Goal: Information Seeking & Learning: Check status

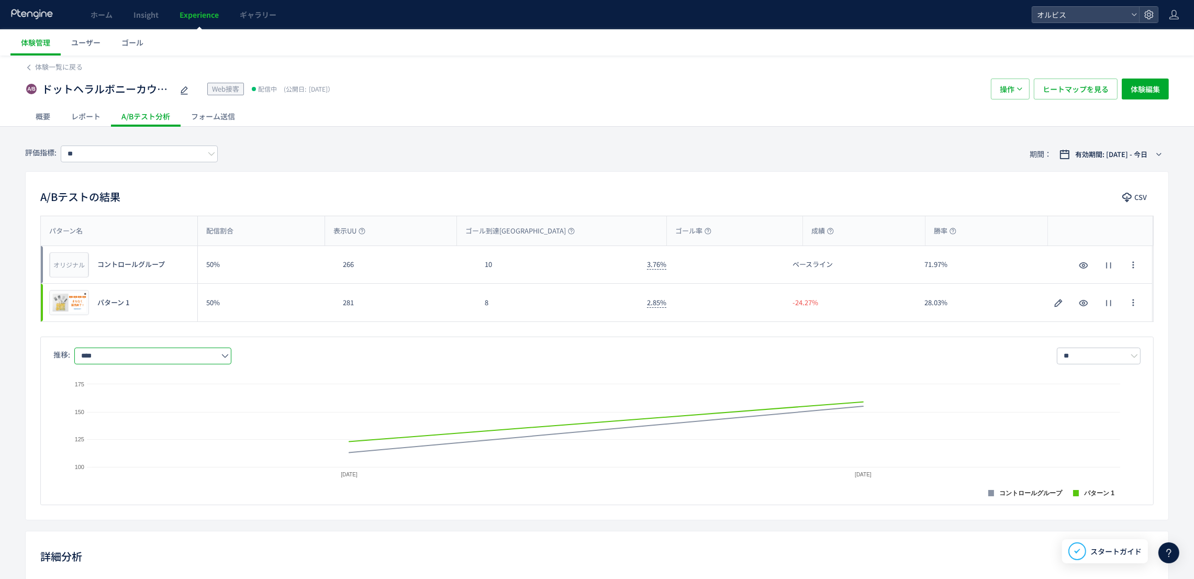
click at [167, 352] on input "****" at bounding box center [152, 355] width 157 height 17
click at [168, 421] on span "購入率" at bounding box center [155, 419] width 136 height 18
type input "***"
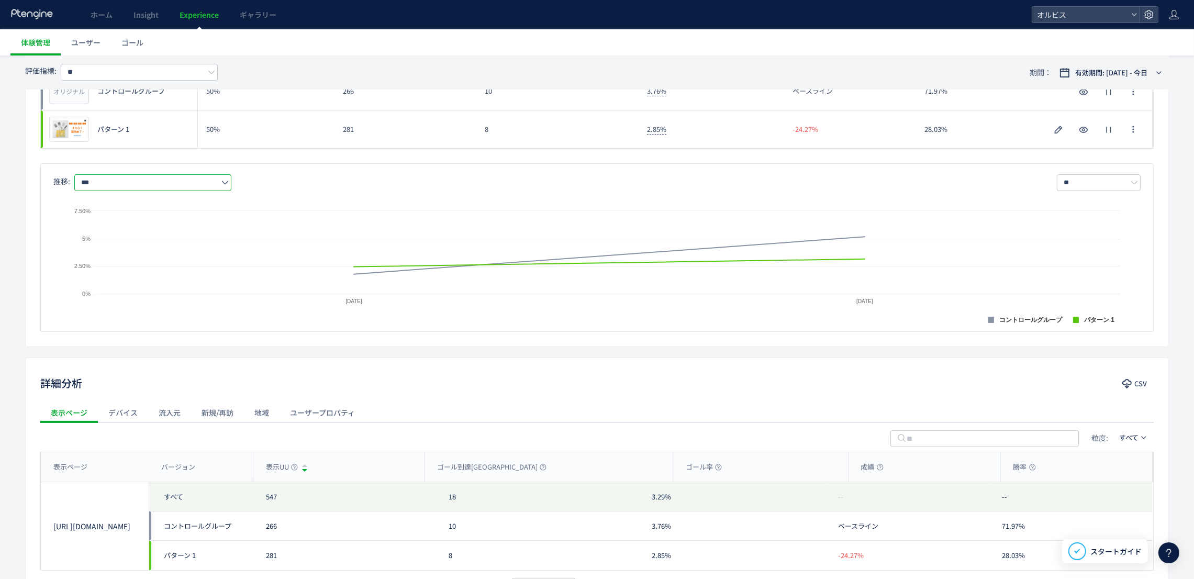
scroll to position [255, 0]
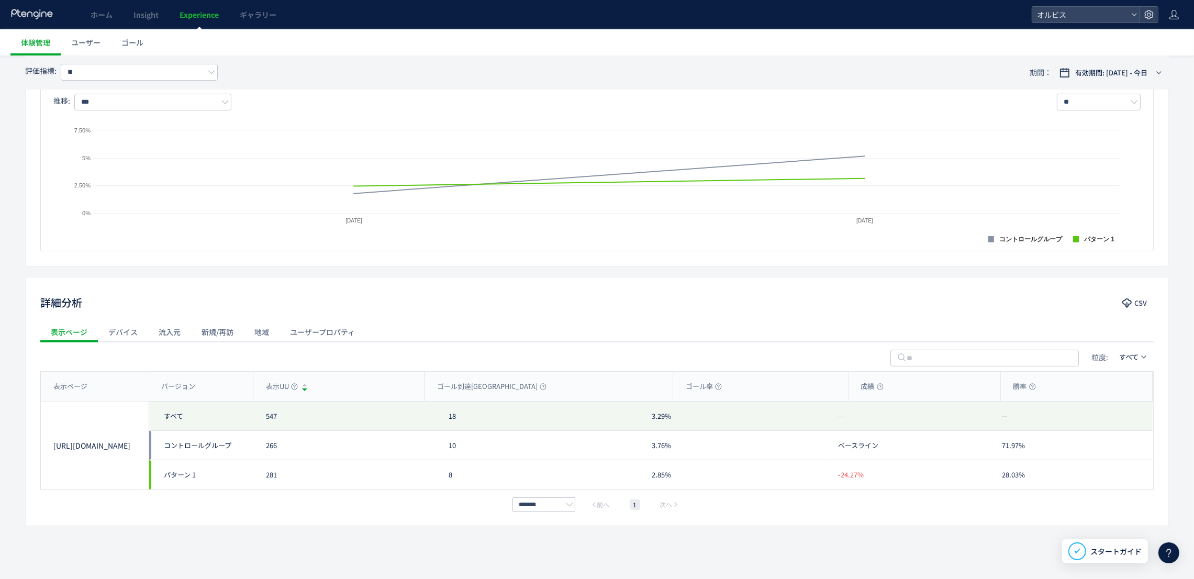
click at [174, 331] on div "流入元" at bounding box center [169, 331] width 43 height 21
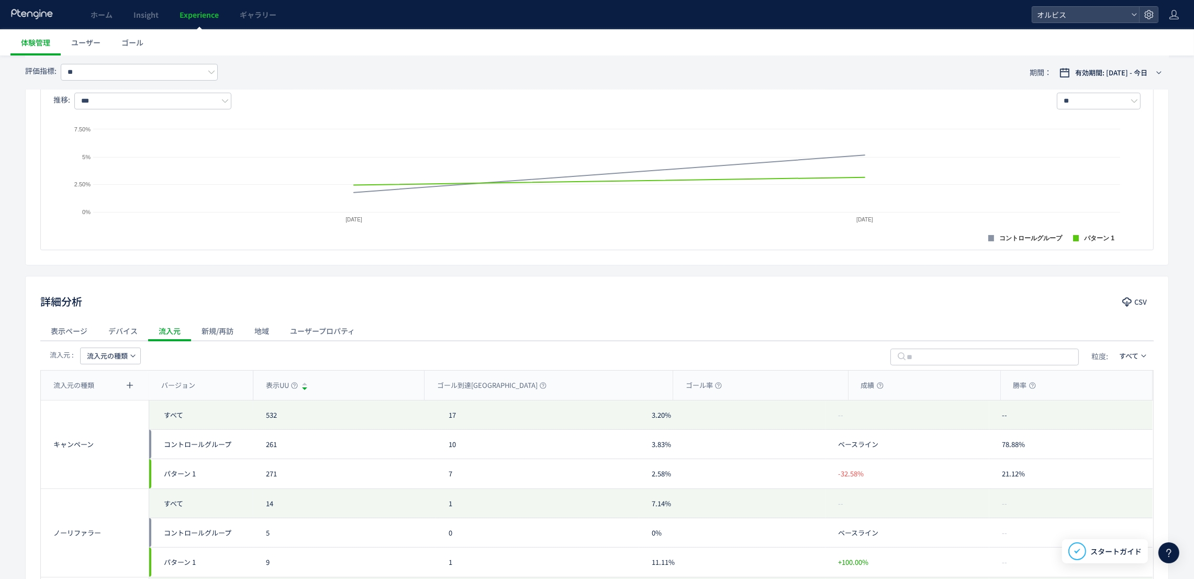
scroll to position [399, 0]
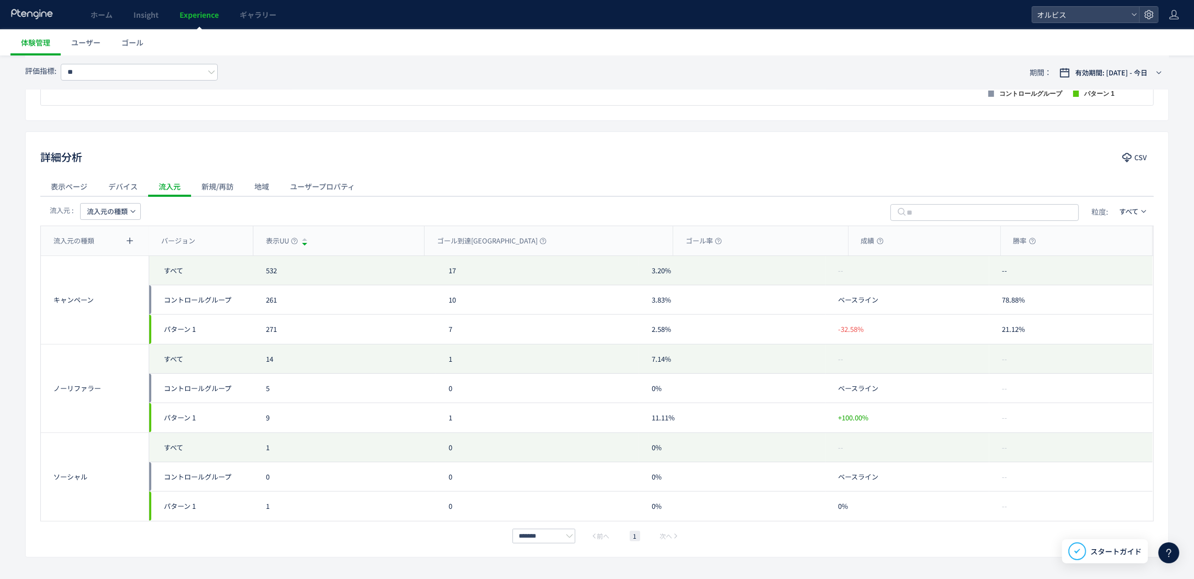
click at [214, 177] on div "新規/再訪" at bounding box center [217, 186] width 53 height 21
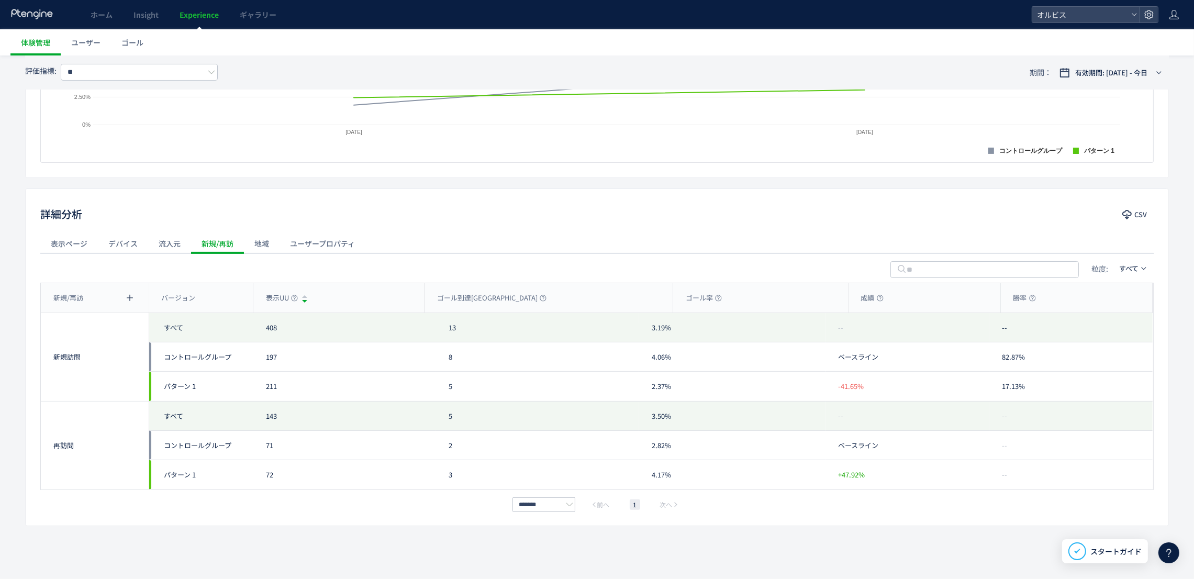
scroll to position [343, 0]
click at [164, 265] on div "粒度: すべて" at bounding box center [596, 267] width 1113 height 29
click at [171, 241] on div "流入元" at bounding box center [169, 243] width 43 height 21
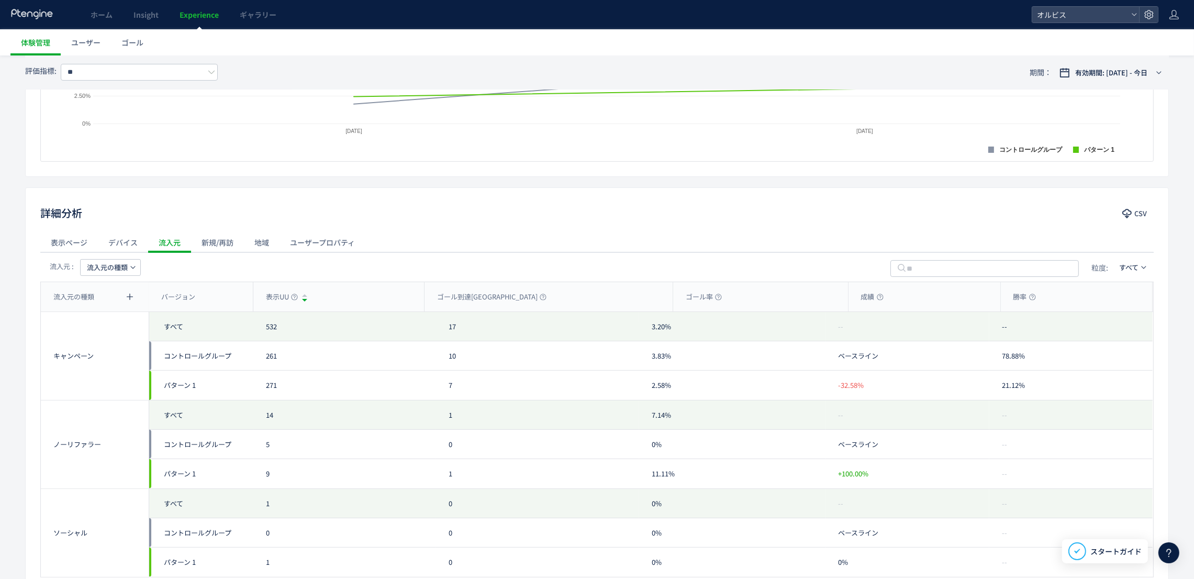
click at [116, 265] on span "流入元の種類" at bounding box center [107, 267] width 41 height 17
click at [120, 230] on div "詳細分析 CSV 表示ページ デバイス 流入元 新規/再訪 地域 ユーザープロパティ 流入元 : 流入元の種類 粒度: すべて 流入元の種類 バージョン 表示…" at bounding box center [596, 400] width 1143 height 426
click at [120, 252] on div "デバイス" at bounding box center [123, 242] width 50 height 21
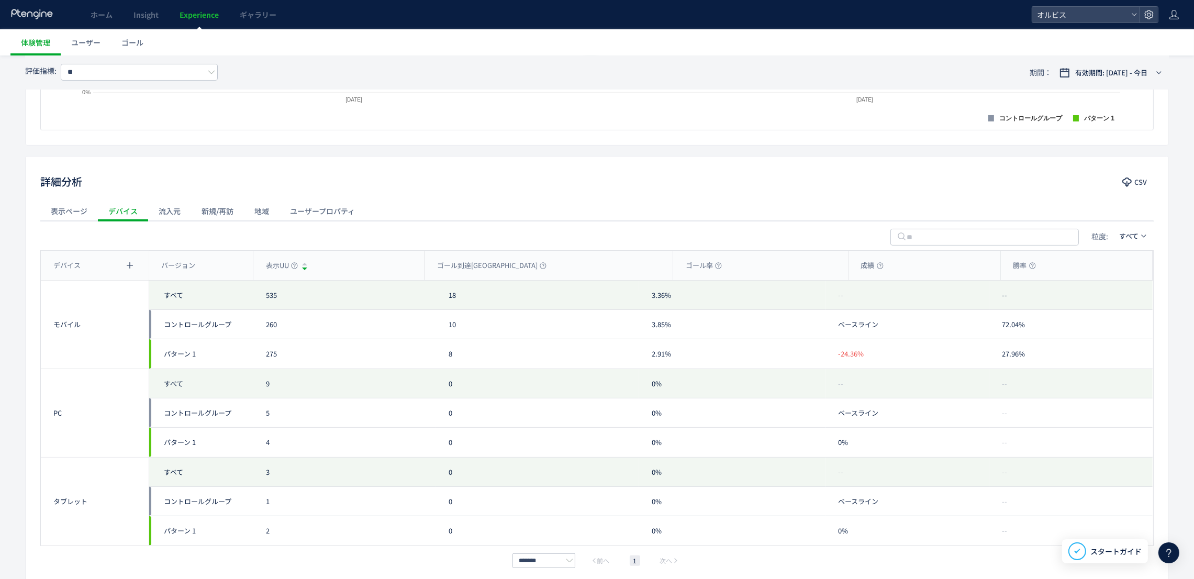
scroll to position [378, 0]
drag, startPoint x: 117, startPoint y: 215, endPoint x: 140, endPoint y: 217, distance: 22.6
click at [118, 216] on div at bounding box center [123, 217] width 50 height 2
click at [160, 217] on div "流入元" at bounding box center [169, 207] width 43 height 21
click at [125, 240] on div "サブディメンション追加" at bounding box center [130, 239] width 79 height 18
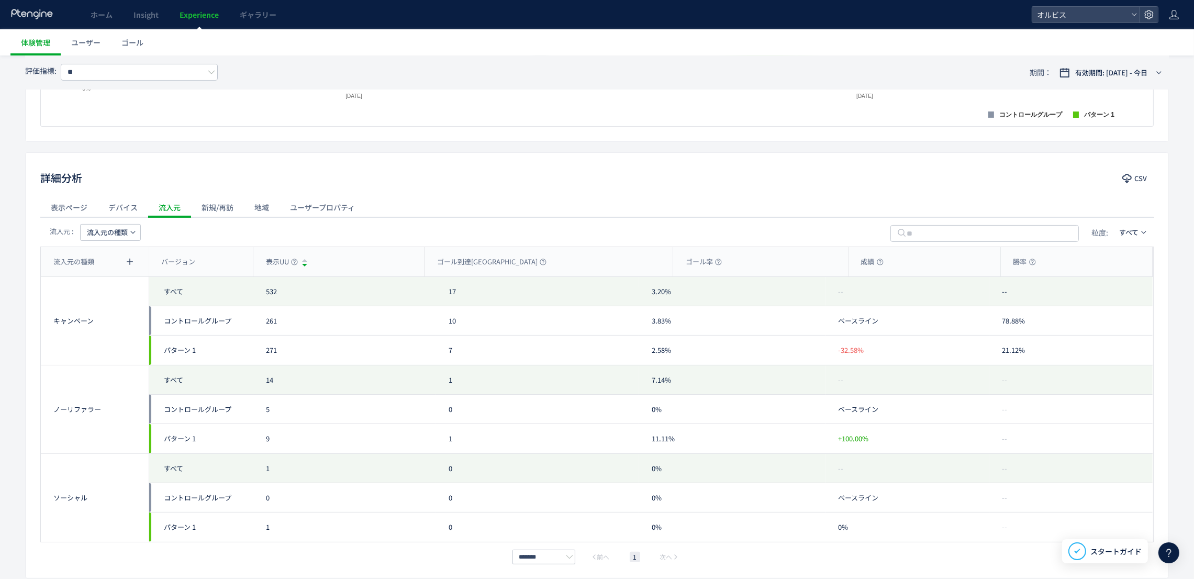
click at [115, 224] on button "流入元の種類" at bounding box center [110, 232] width 61 height 17
click at [114, 280] on li "キャンペーン名" at bounding box center [111, 281] width 72 height 19
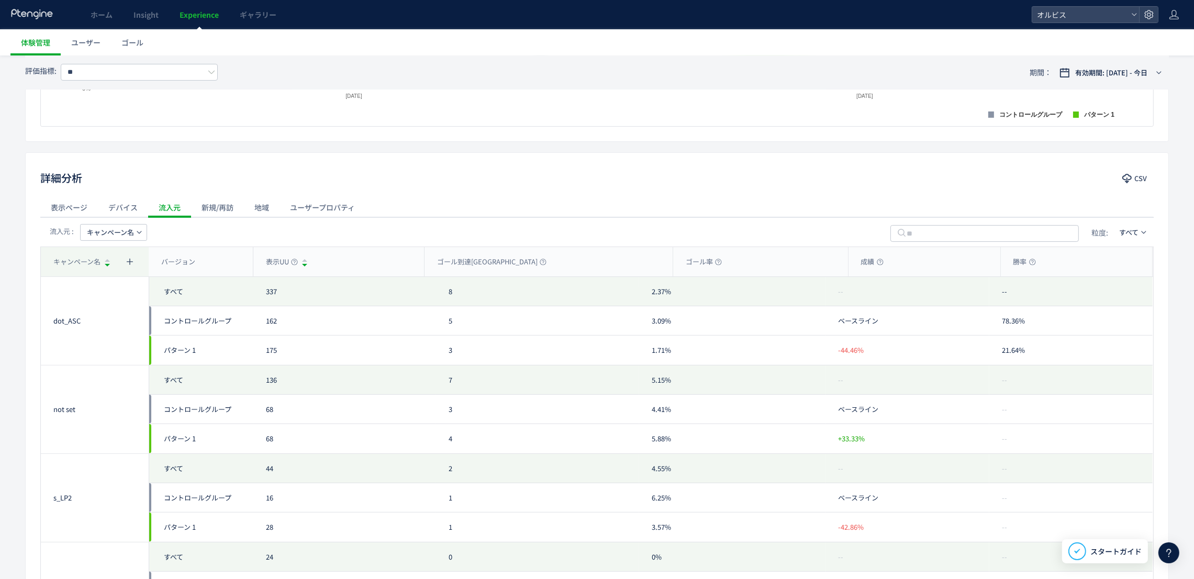
scroll to position [0, 0]
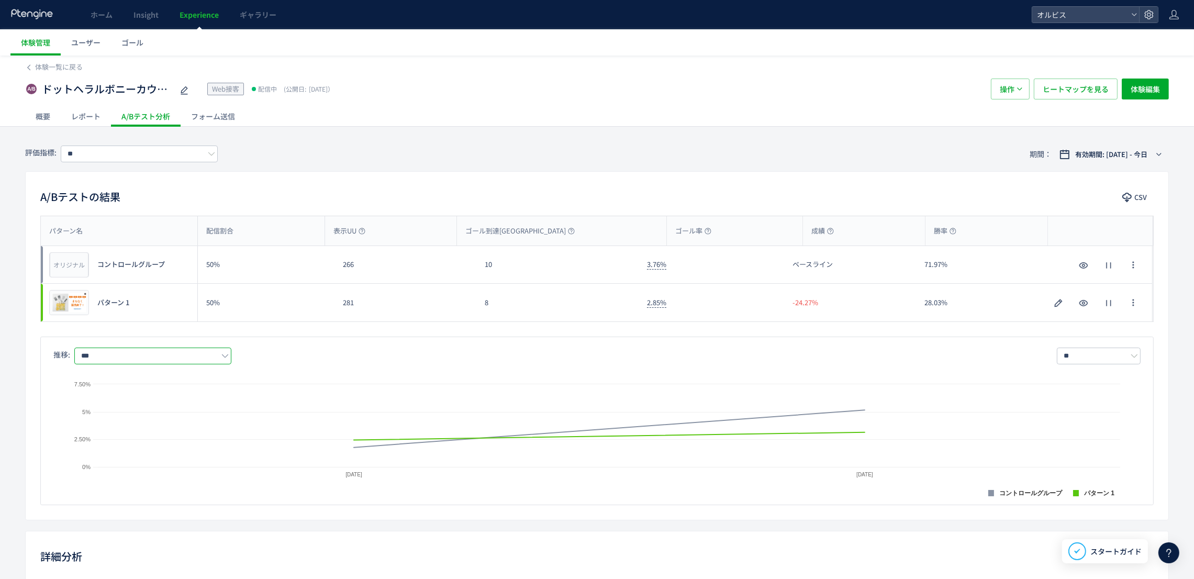
click at [109, 352] on input "***" at bounding box center [152, 355] width 157 height 17
click at [103, 390] on span "表示UU" at bounding box center [155, 384] width 136 height 18
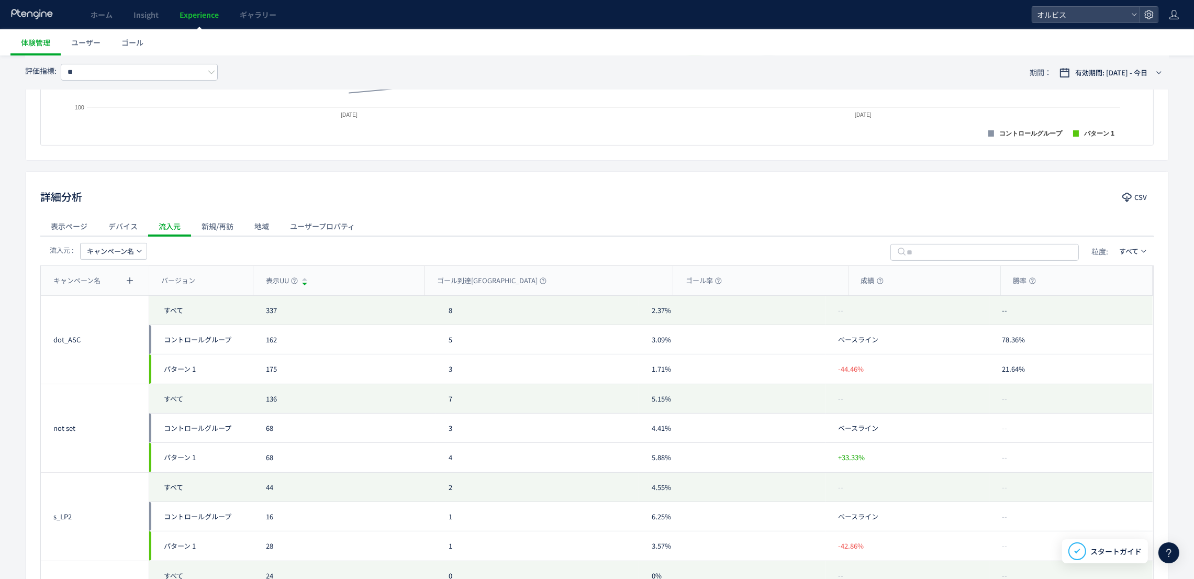
scroll to position [359, 0]
click at [133, 256] on span "キャンペーン名" at bounding box center [110, 251] width 47 height 17
click at [125, 323] on li "流入元" at bounding box center [114, 319] width 72 height 19
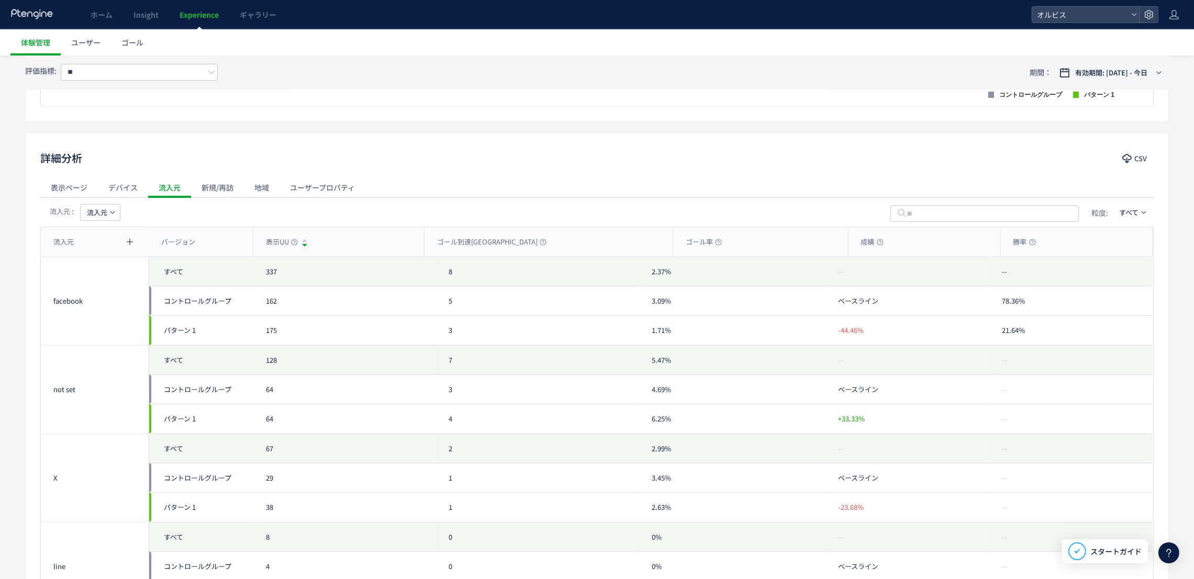
scroll to position [400, 0]
click at [111, 206] on button "流入元" at bounding box center [100, 210] width 40 height 17
click at [111, 240] on li "流入元の種類" at bounding box center [100, 241] width 72 height 19
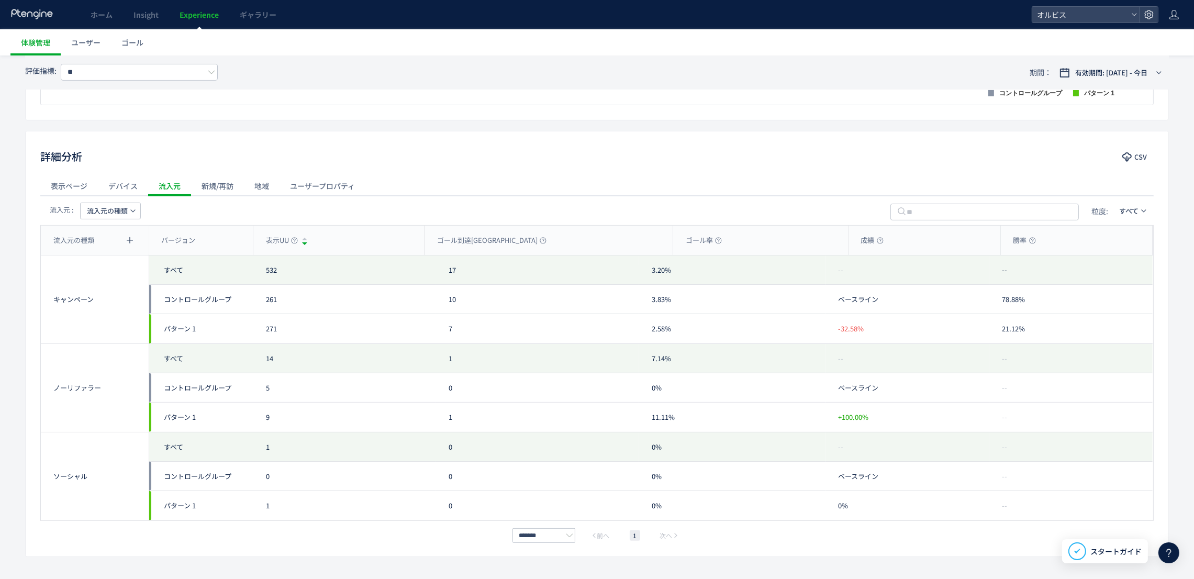
click at [117, 210] on span "流入元の種類" at bounding box center [107, 210] width 41 height 17
click at [117, 252] on li "キャンペーン名" at bounding box center [111, 260] width 72 height 19
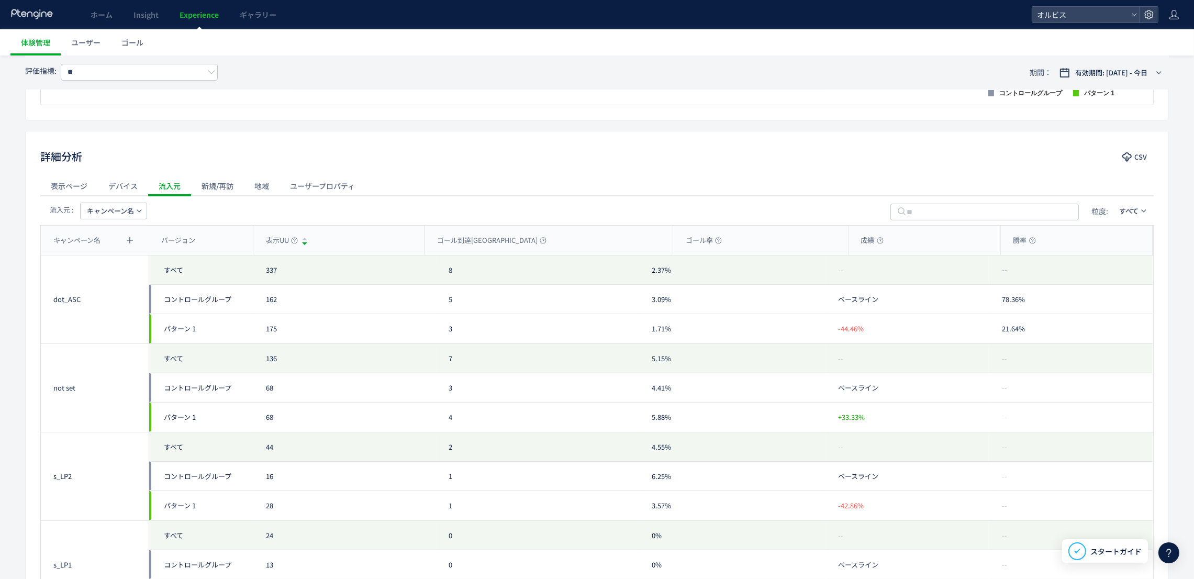
click at [126, 208] on span "キャンペーン名" at bounding box center [110, 210] width 47 height 17
click at [120, 281] on li "流入元" at bounding box center [114, 278] width 72 height 19
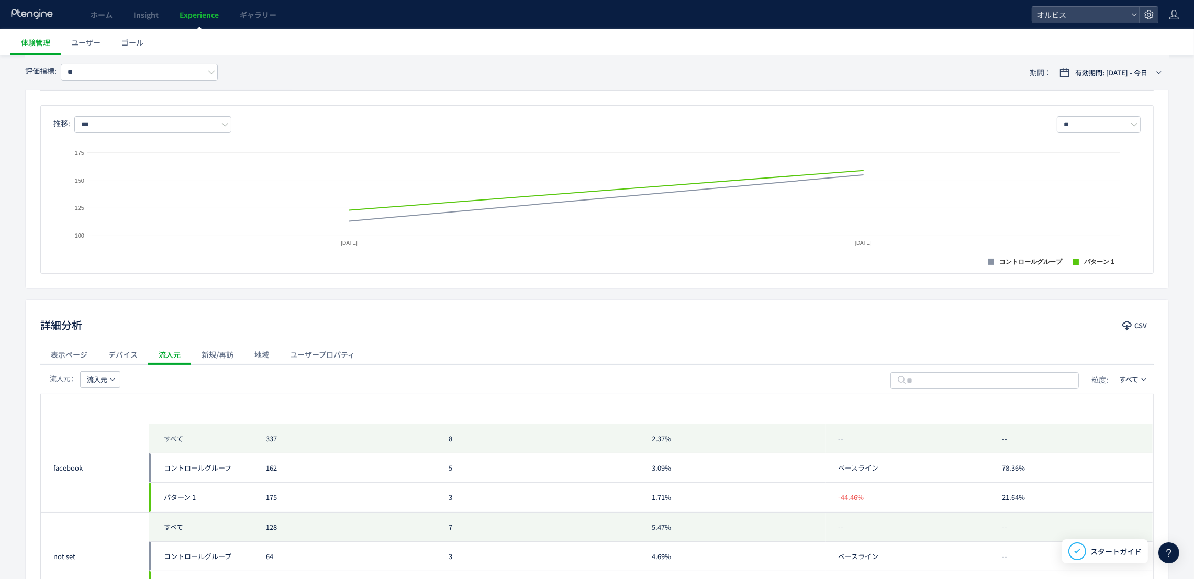
scroll to position [0, 0]
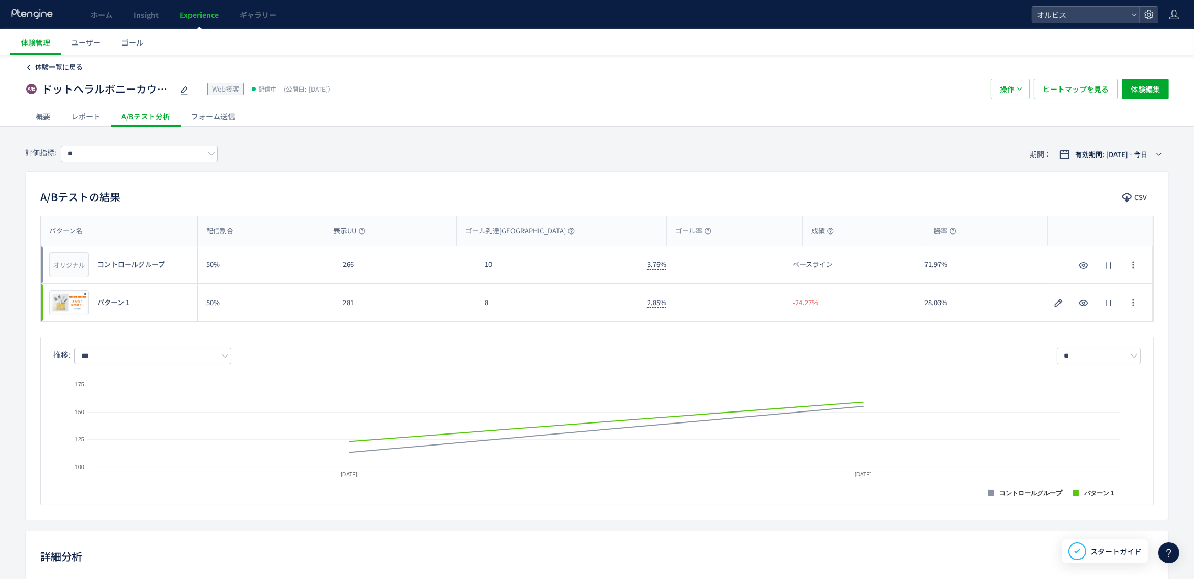
click at [73, 70] on span "体験一覧に戻る" at bounding box center [59, 67] width 48 height 10
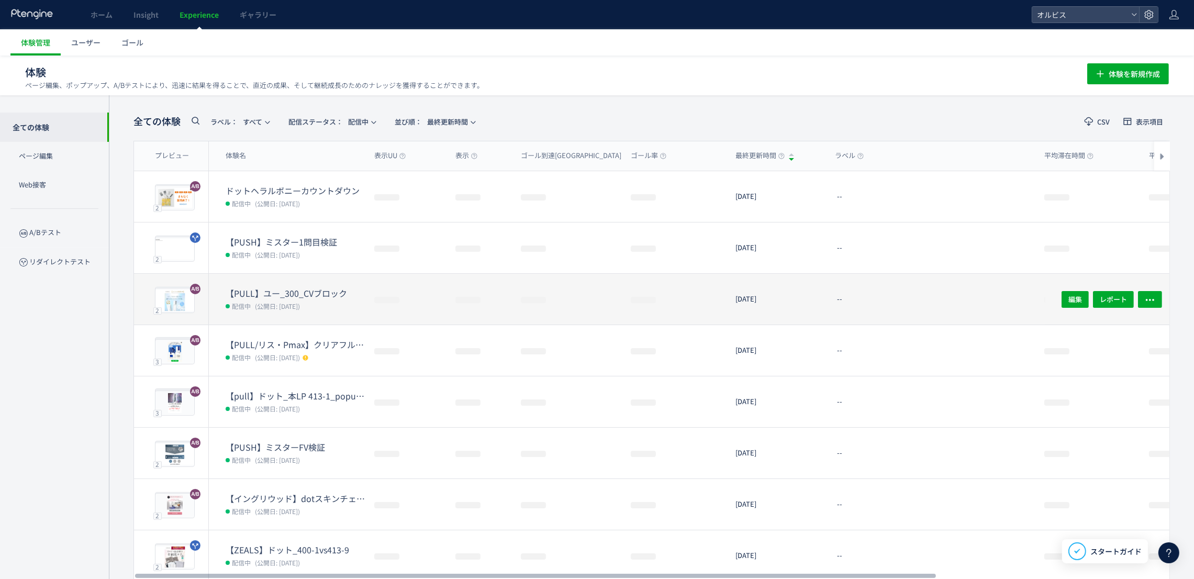
click at [263, 306] on span "(公開日: [DATE])" at bounding box center [277, 305] width 45 height 9
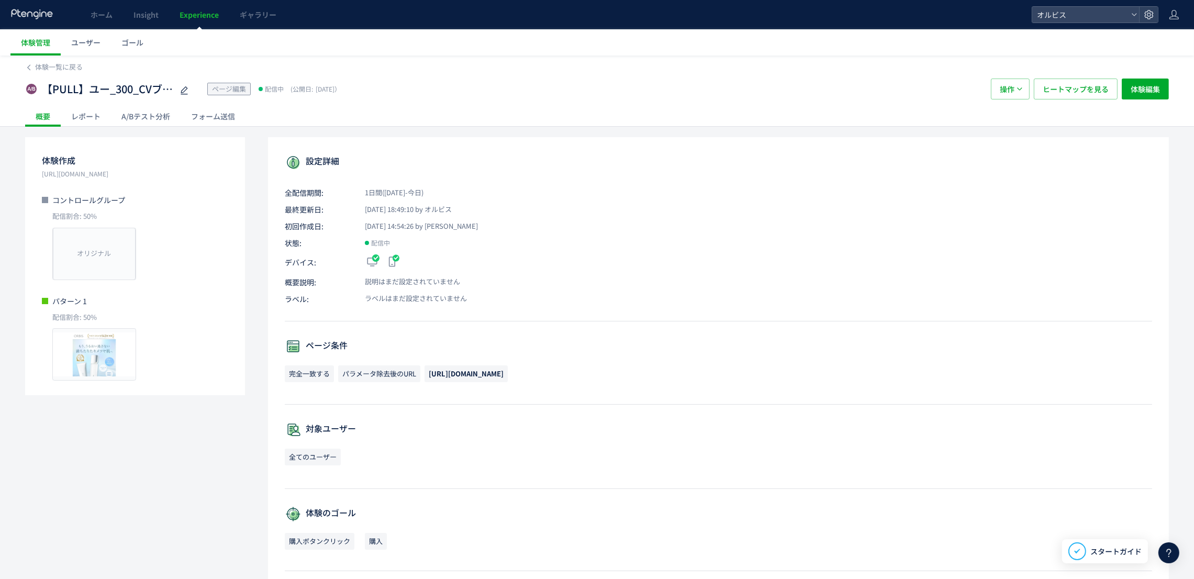
click at [143, 120] on div "A/Bテスト分析" at bounding box center [146, 116] width 70 height 21
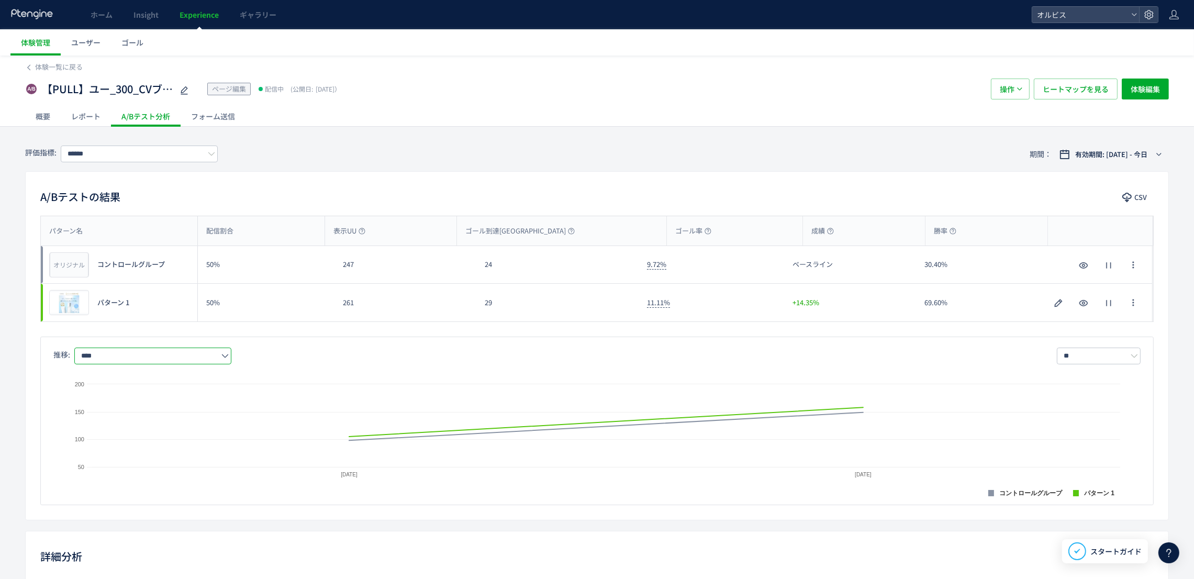
click at [170, 361] on input "****" at bounding box center [152, 355] width 157 height 17
click at [162, 149] on input "******" at bounding box center [139, 153] width 157 height 17
click at [140, 210] on span "購入" at bounding box center [141, 215] width 136 height 18
click at [118, 353] on input "****" at bounding box center [152, 355] width 157 height 17
click at [302, 140] on div "評価指標: ****** 期間： 有効期間: [DATE] - 今日" at bounding box center [596, 154] width 1143 height 34
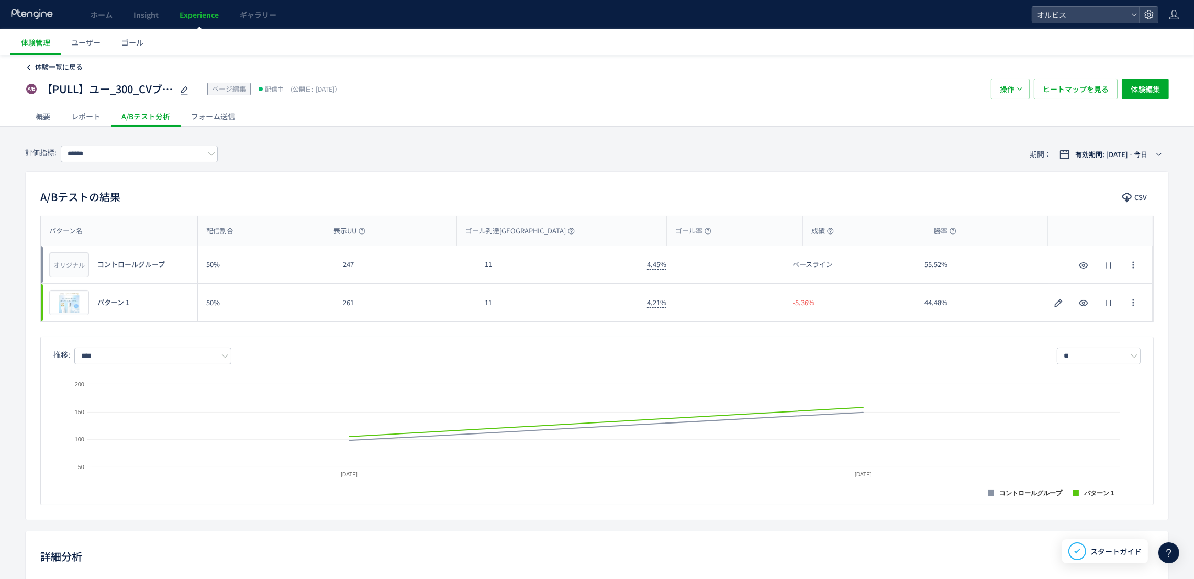
click at [66, 63] on span "体験一覧に戻る" at bounding box center [59, 67] width 48 height 10
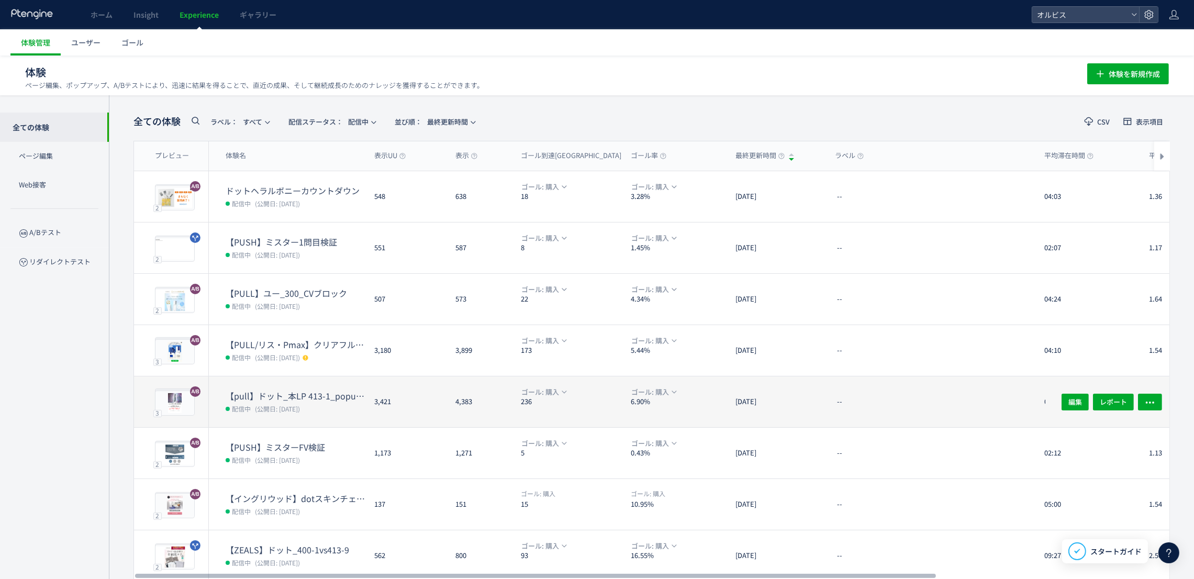
click at [260, 390] on dt "【pull】ドット_本LP 413-1_popup（リンクル）" at bounding box center [296, 396] width 140 height 12
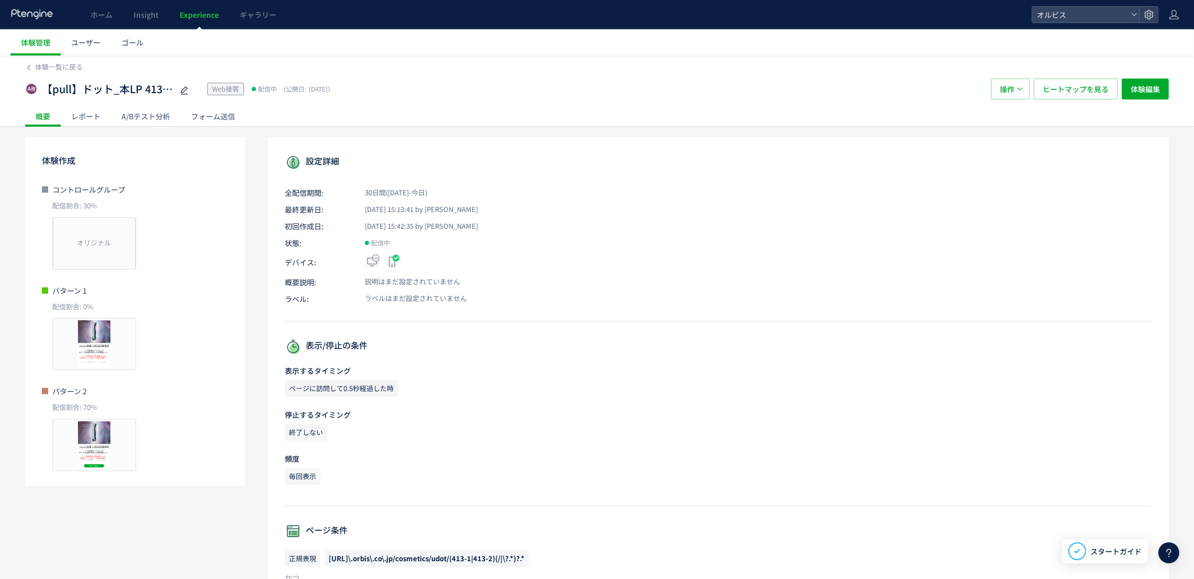
click at [160, 130] on div "体験一覧に戻る 【pull】ドット_本LP 413-1_popup（リンクル） Web接客 配信中 (公開日: [DATE]） 操作 ヒートマップを見る 体験…" at bounding box center [597, 537] width 1194 height 965
click at [161, 112] on div "A/Bテスト分析" at bounding box center [146, 116] width 70 height 21
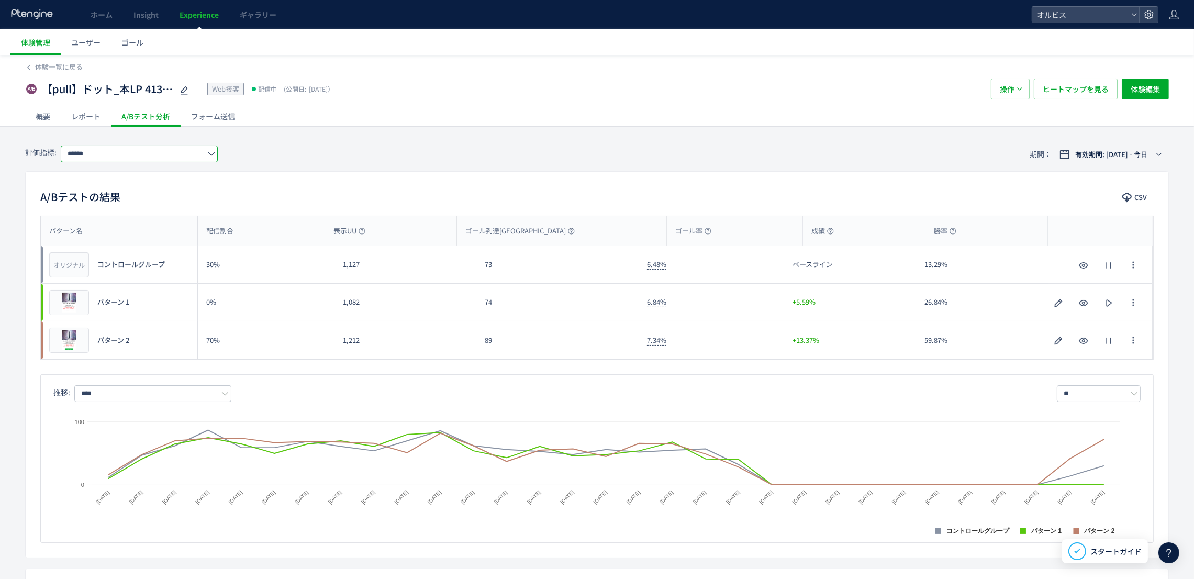
click at [143, 155] on input "******" at bounding box center [139, 153] width 157 height 17
click at [350, 173] on div "A/Bテストの結果 CSV パターン名 配信割合 表示UU ゴール到達UU ゴール率 成績 勝率 パターン名 オリジナル プレビュー コントロールグループ 3…" at bounding box center [596, 364] width 1143 height 387
click at [123, 391] on input "****" at bounding box center [152, 393] width 157 height 17
click at [111, 455] on span "購入率" at bounding box center [155, 457] width 136 height 18
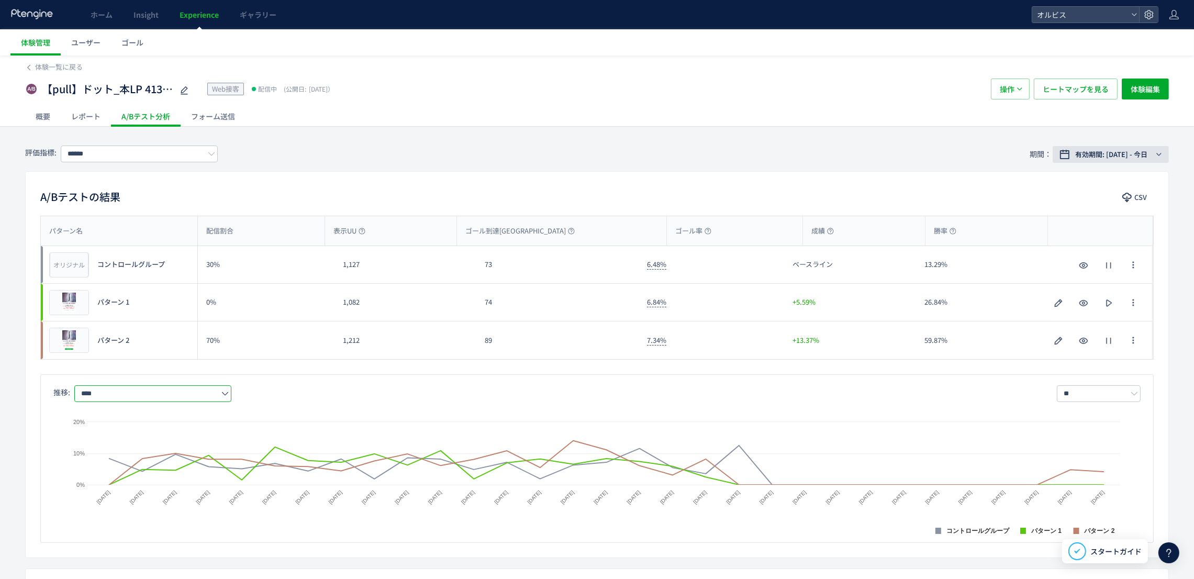
click at [1106, 146] on button "有効期間: [DATE] - 今日" at bounding box center [1110, 154] width 116 height 17
click at [1085, 324] on span "期間指定" at bounding box center [1074, 326] width 29 height 10
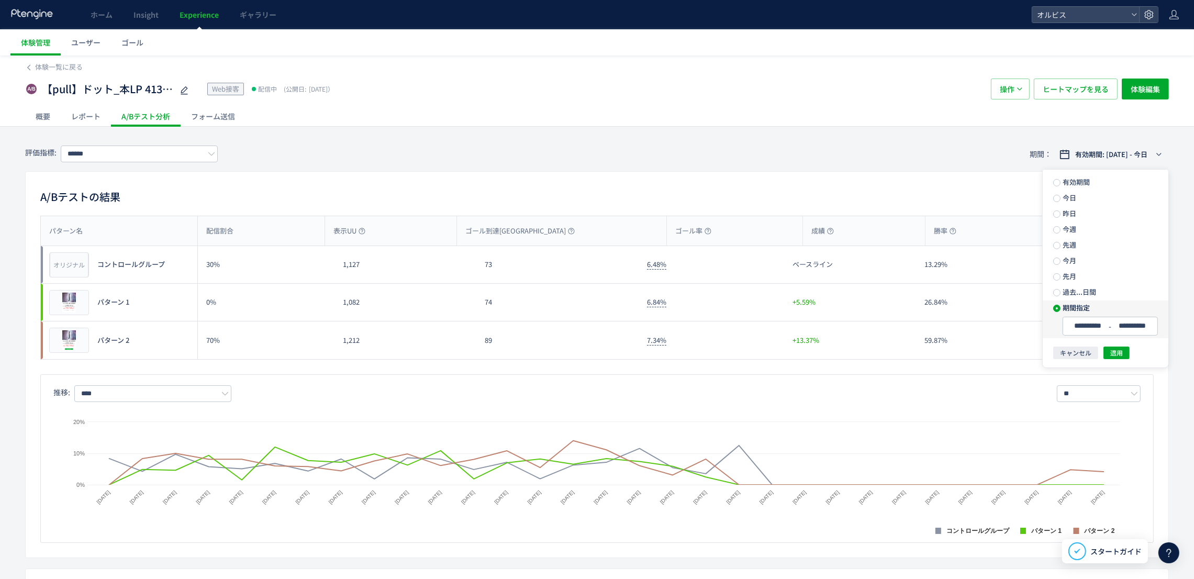
click at [1082, 335] on div "**********" at bounding box center [1105, 326] width 126 height 23
click at [1101, 327] on input "**********" at bounding box center [1087, 326] width 39 height 8
click at [851, 342] on div "19" at bounding box center [843, 339] width 19 height 10
click at [861, 342] on span "20" at bounding box center [866, 339] width 13 height 13
click at [1118, 353] on span "適用" at bounding box center [1116, 352] width 13 height 13
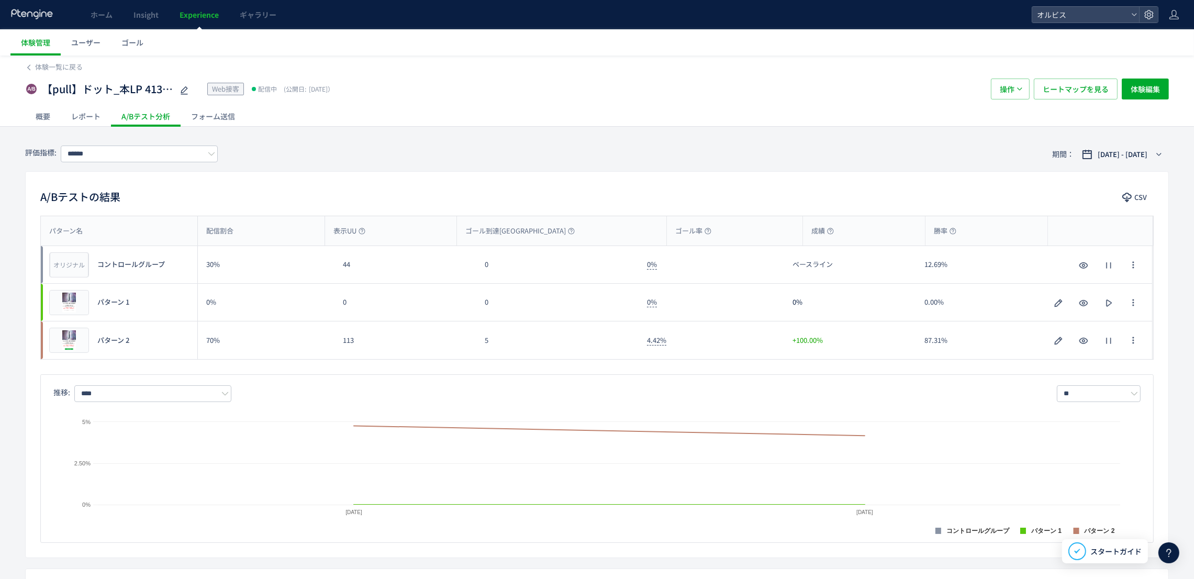
click at [52, 61] on div "体験一覧に戻る" at bounding box center [596, 63] width 1143 height 17
click at [52, 64] on span "体験一覧に戻る" at bounding box center [59, 67] width 48 height 10
